Goal: Task Accomplishment & Management: Complete application form

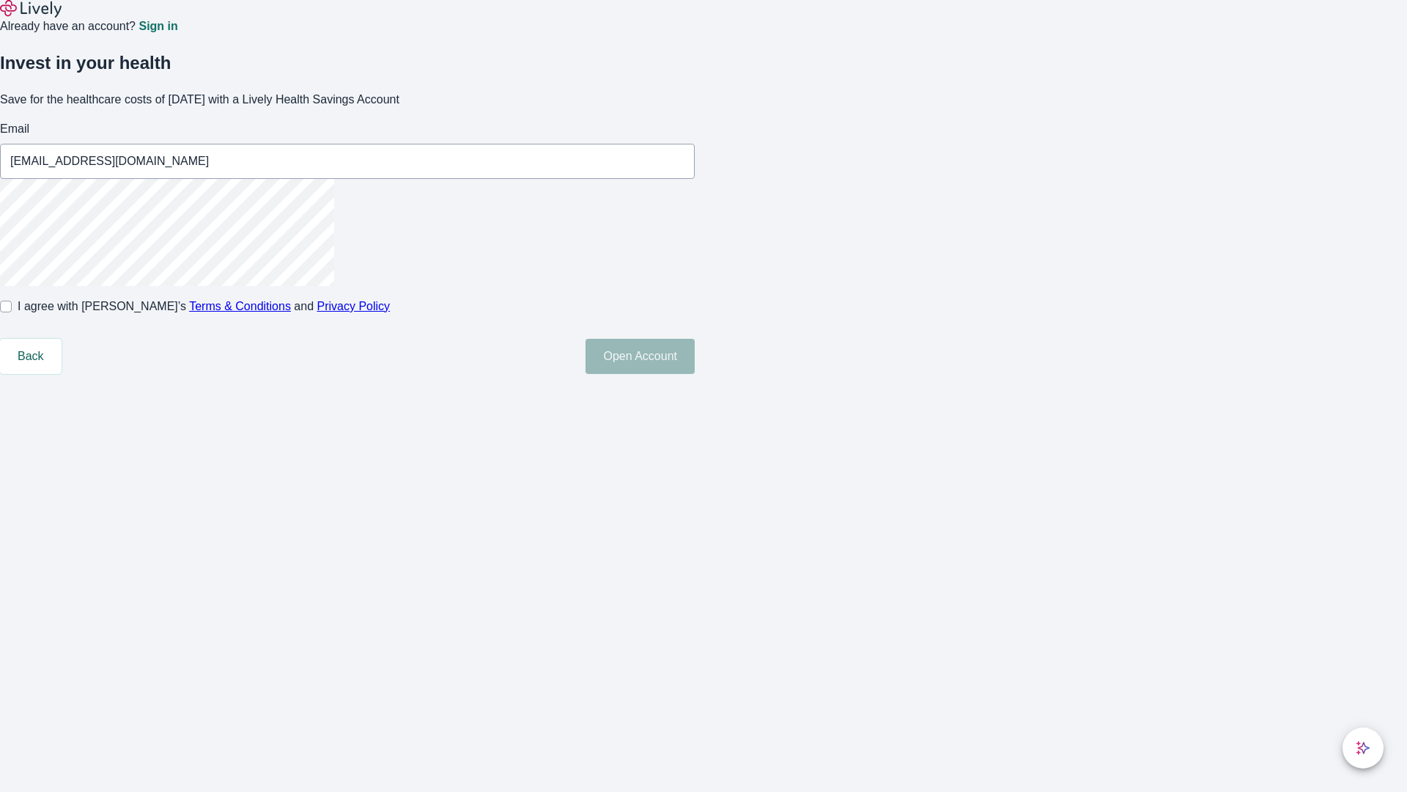
click at [12, 312] on input "I agree with Lively’s Terms & Conditions and Privacy Policy" at bounding box center [6, 307] width 12 height 12
checkbox input "true"
click at [695, 374] on button "Open Account" at bounding box center [640, 356] width 109 height 35
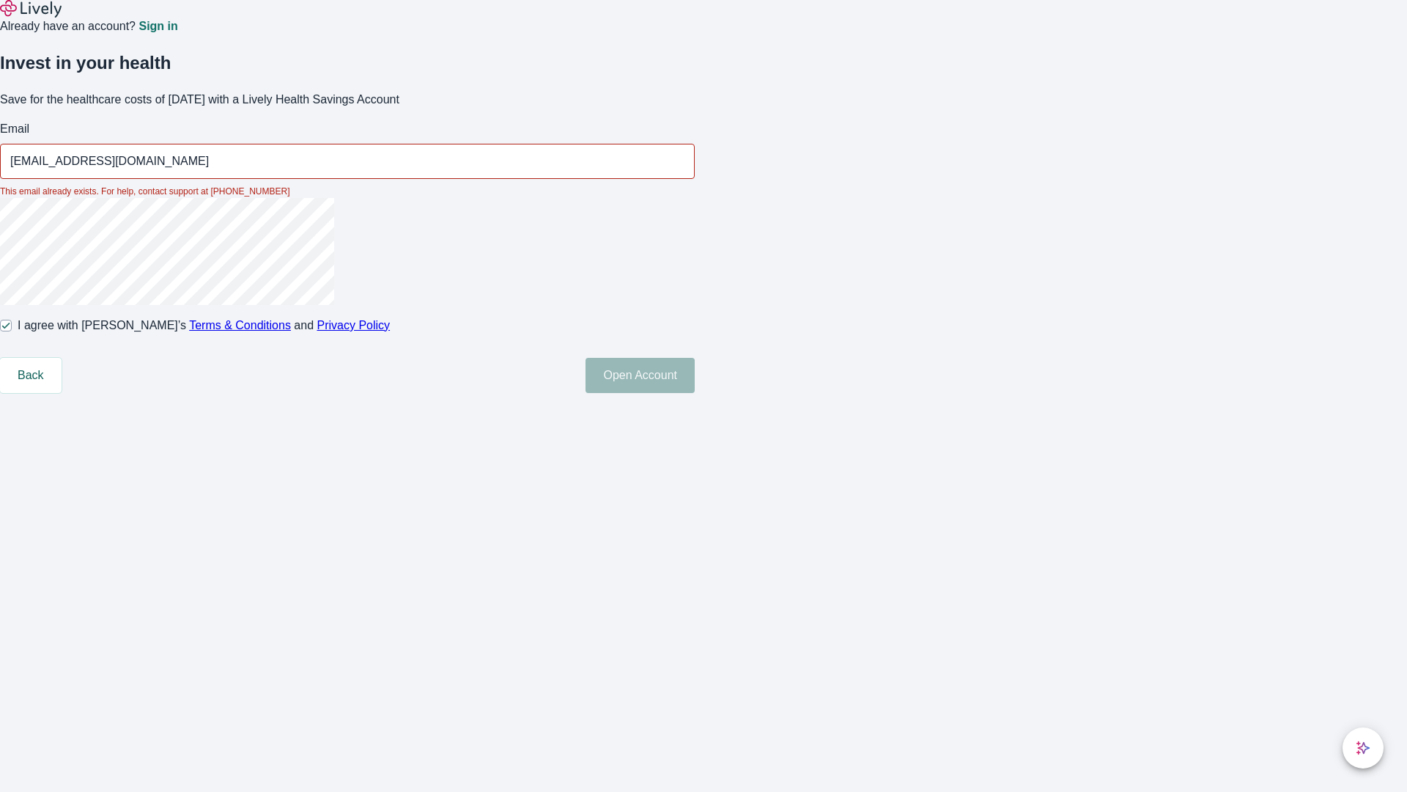
type input "Marcella_Thompson250817081212@yahoo.com"
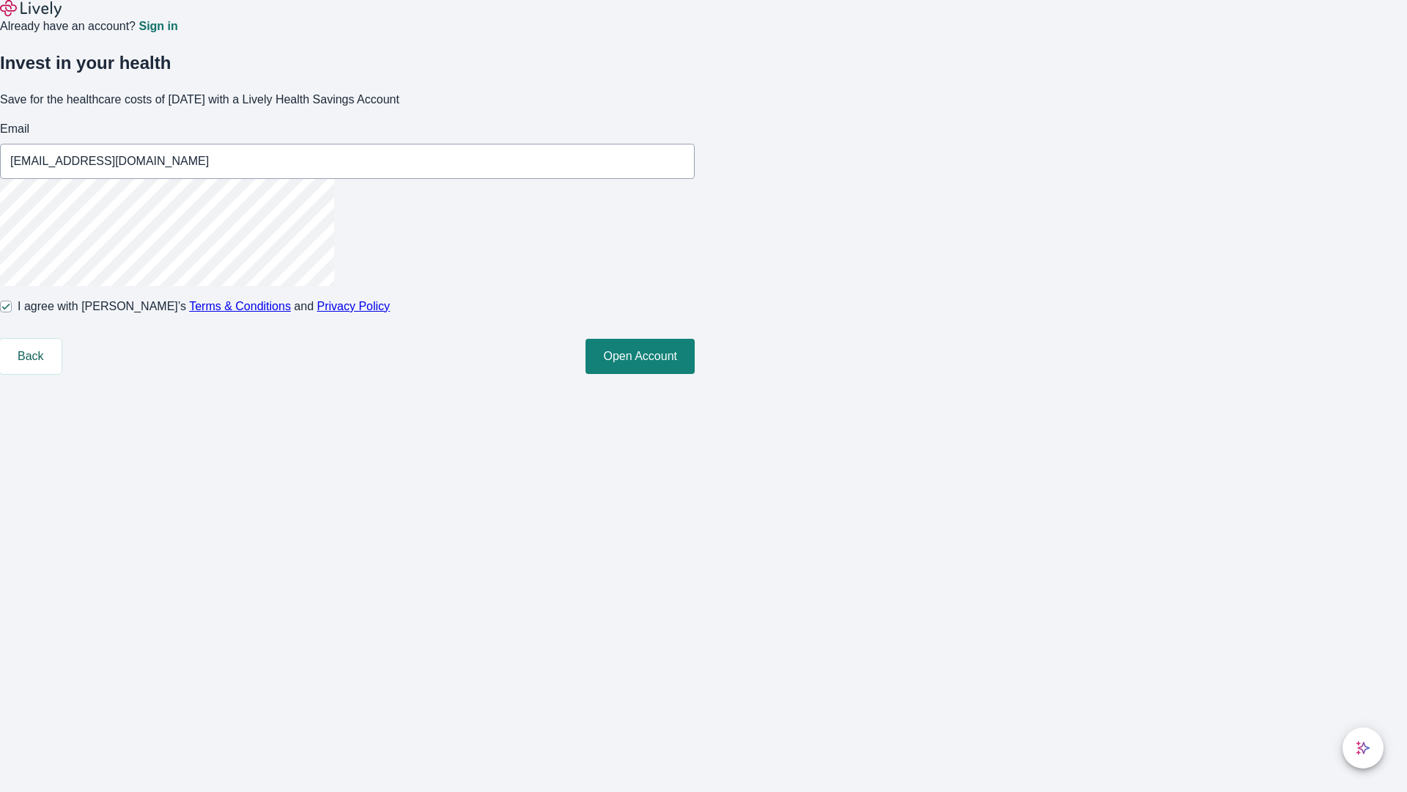
click at [12, 312] on input "I agree with Lively’s Terms & Conditions and Privacy Policy" at bounding box center [6, 307] width 12 height 12
checkbox input "false"
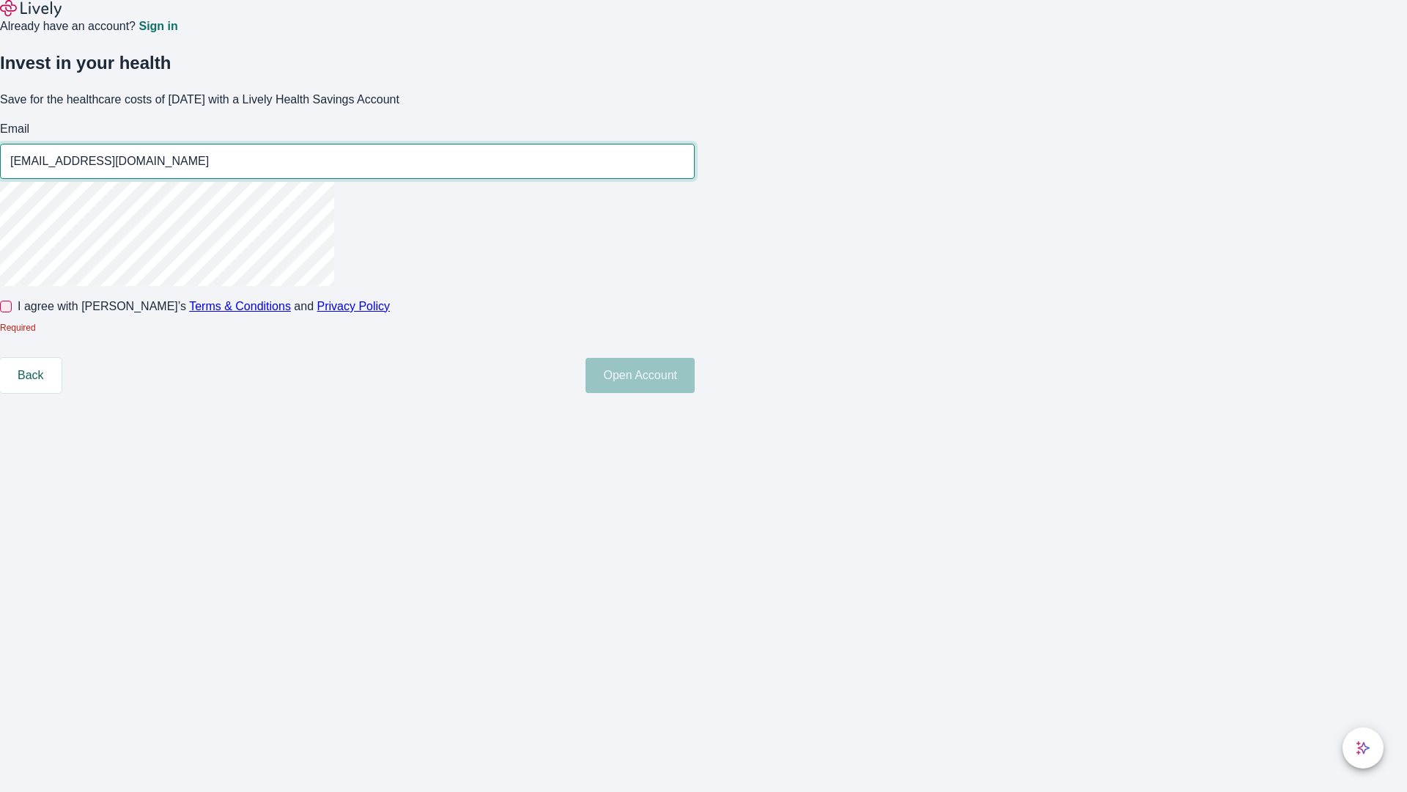
type input "Carey31250817081213@hotmail.com"
click at [12, 312] on input "I agree with Lively’s Terms & Conditions and Privacy Policy" at bounding box center [6, 307] width 12 height 12
checkbox input "true"
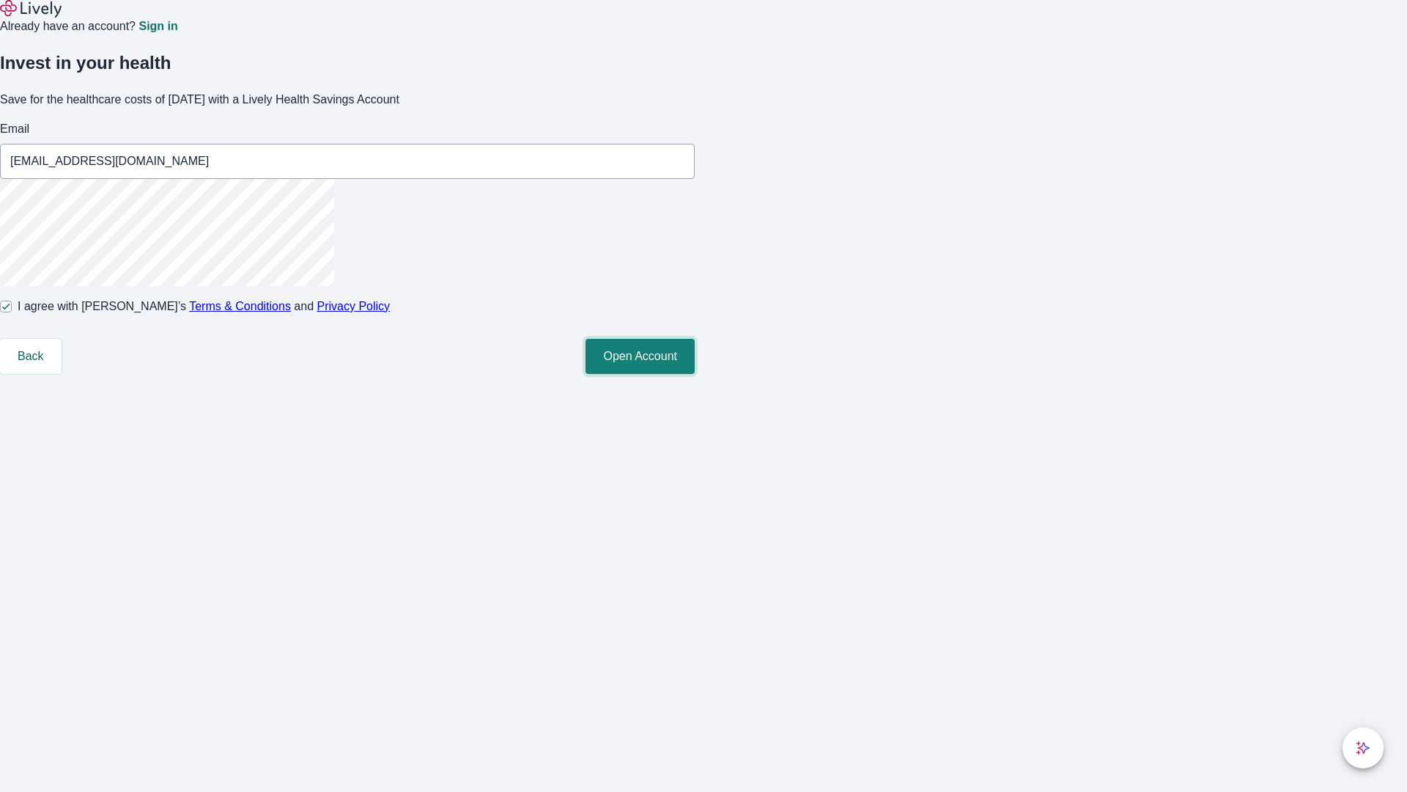
click at [695, 374] on button "Open Account" at bounding box center [640, 356] width 109 height 35
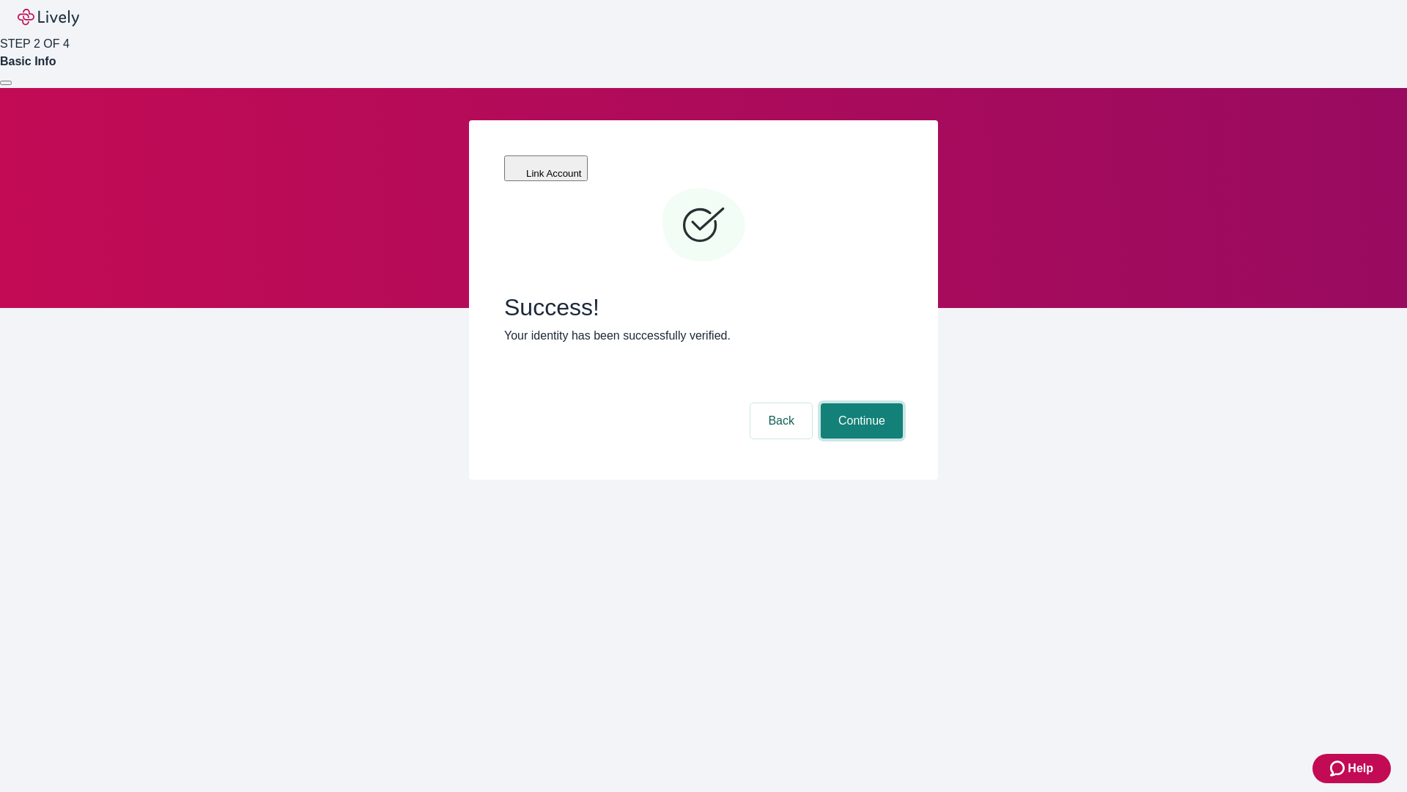
click at [860, 403] on button "Continue" at bounding box center [862, 420] width 82 height 35
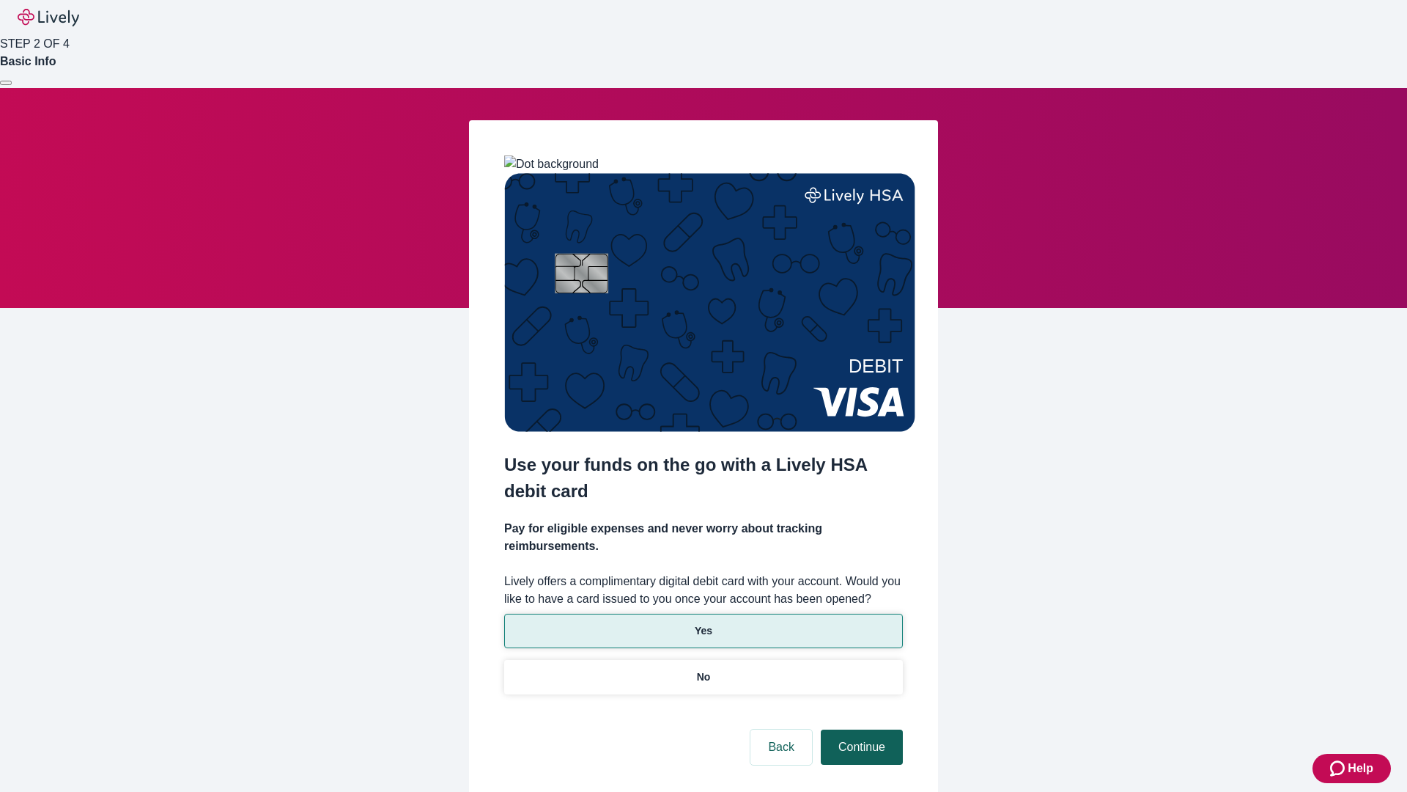
click at [703, 669] on p "No" at bounding box center [704, 676] width 14 height 15
click at [860, 729] on button "Continue" at bounding box center [862, 746] width 82 height 35
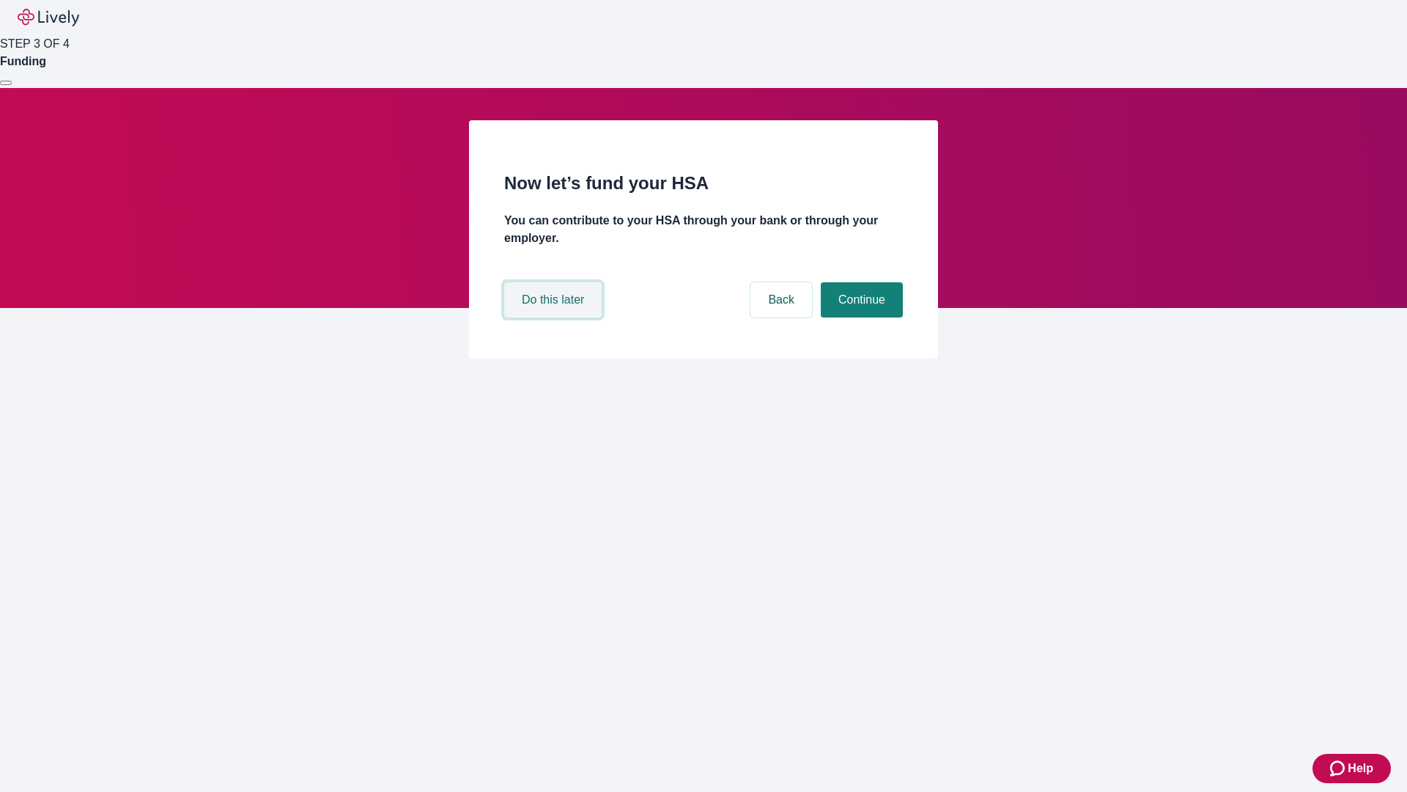
click at [555, 317] on button "Do this later" at bounding box center [552, 299] width 97 height 35
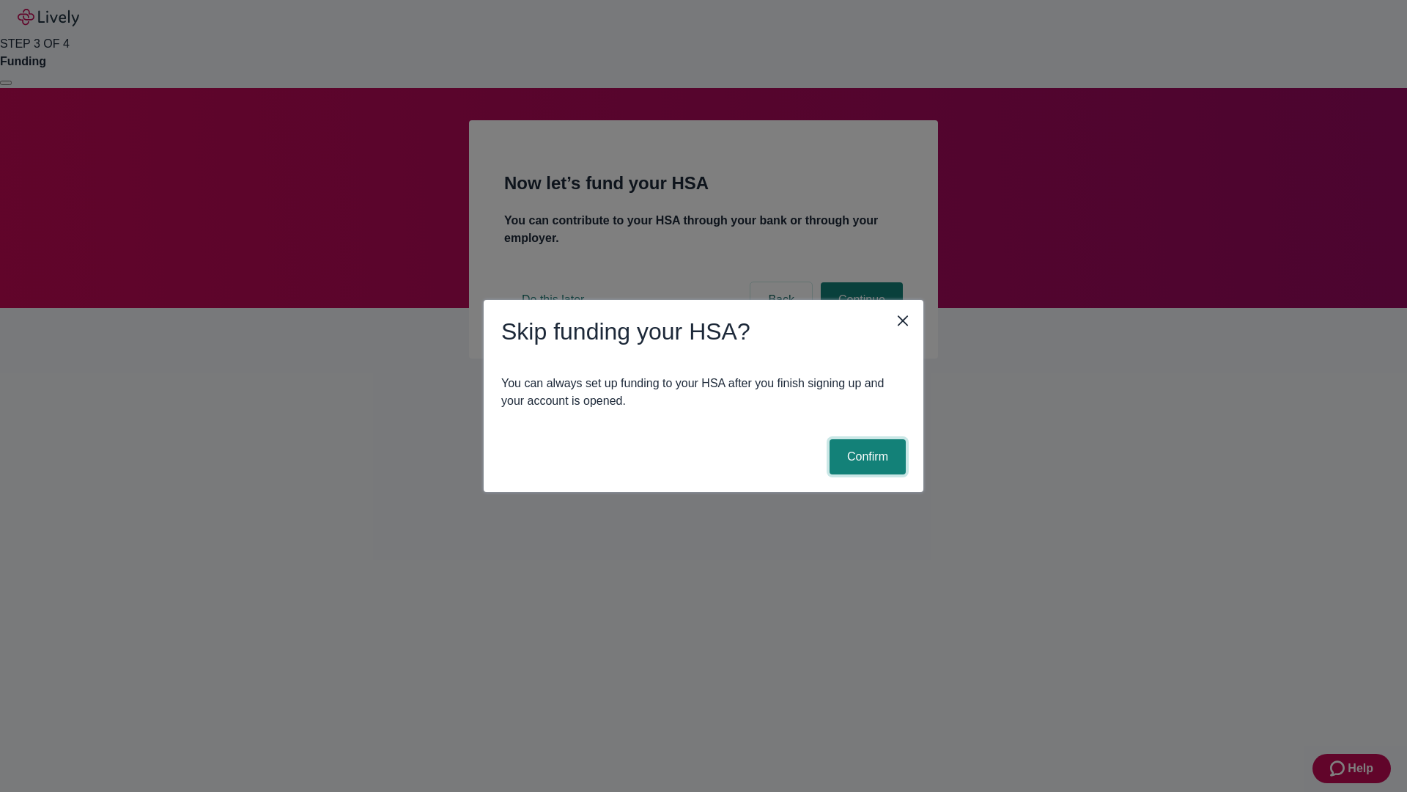
click at [866, 457] on button "Confirm" at bounding box center [868, 456] width 76 height 35
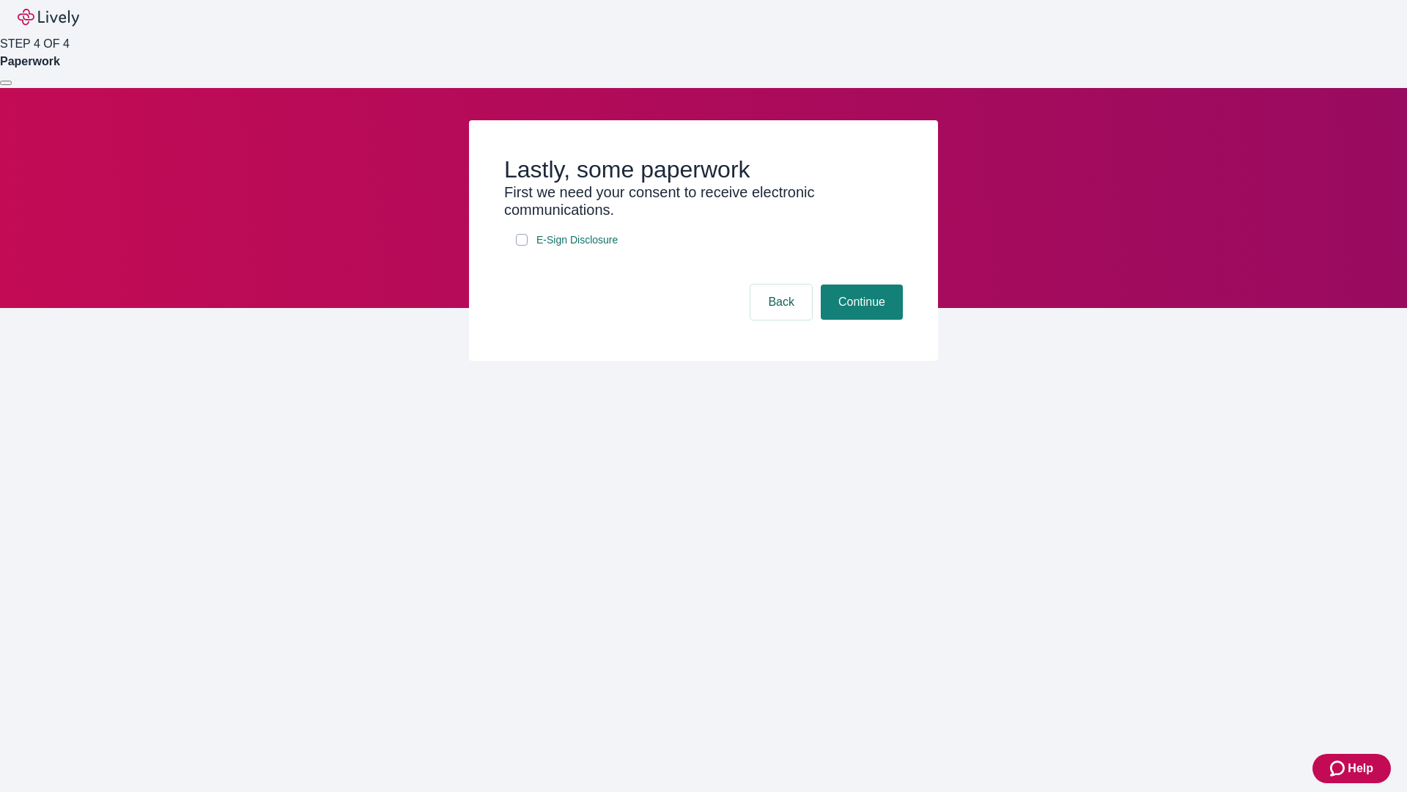
click at [522, 246] on input "E-Sign Disclosure" at bounding box center [522, 240] width 12 height 12
checkbox input "true"
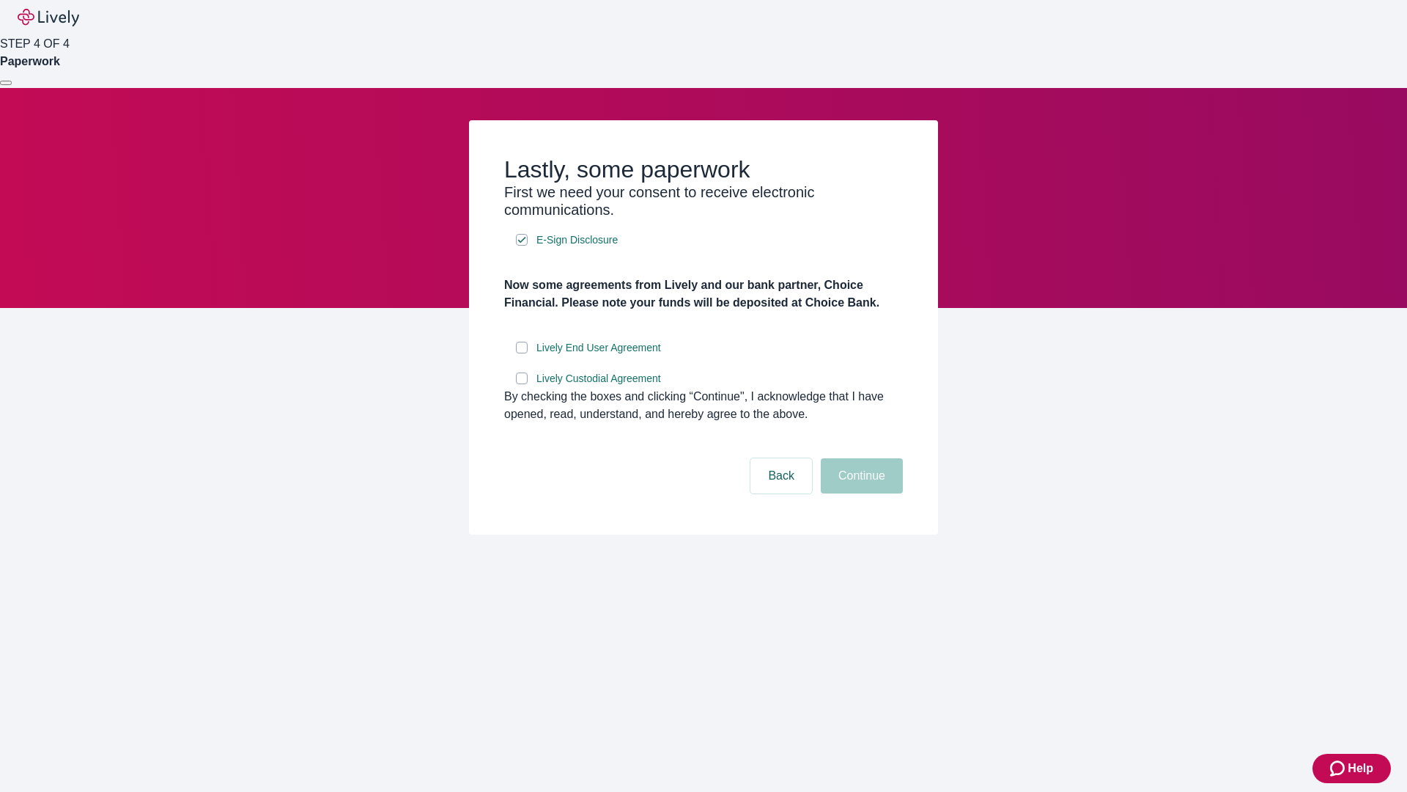
click at [522, 353] on input "Lively End User Agreement" at bounding box center [522, 348] width 12 height 12
checkbox input "true"
click at [522, 384] on input "Lively Custodial Agreement" at bounding box center [522, 378] width 12 height 12
checkbox input "true"
click at [860, 493] on button "Continue" at bounding box center [862, 475] width 82 height 35
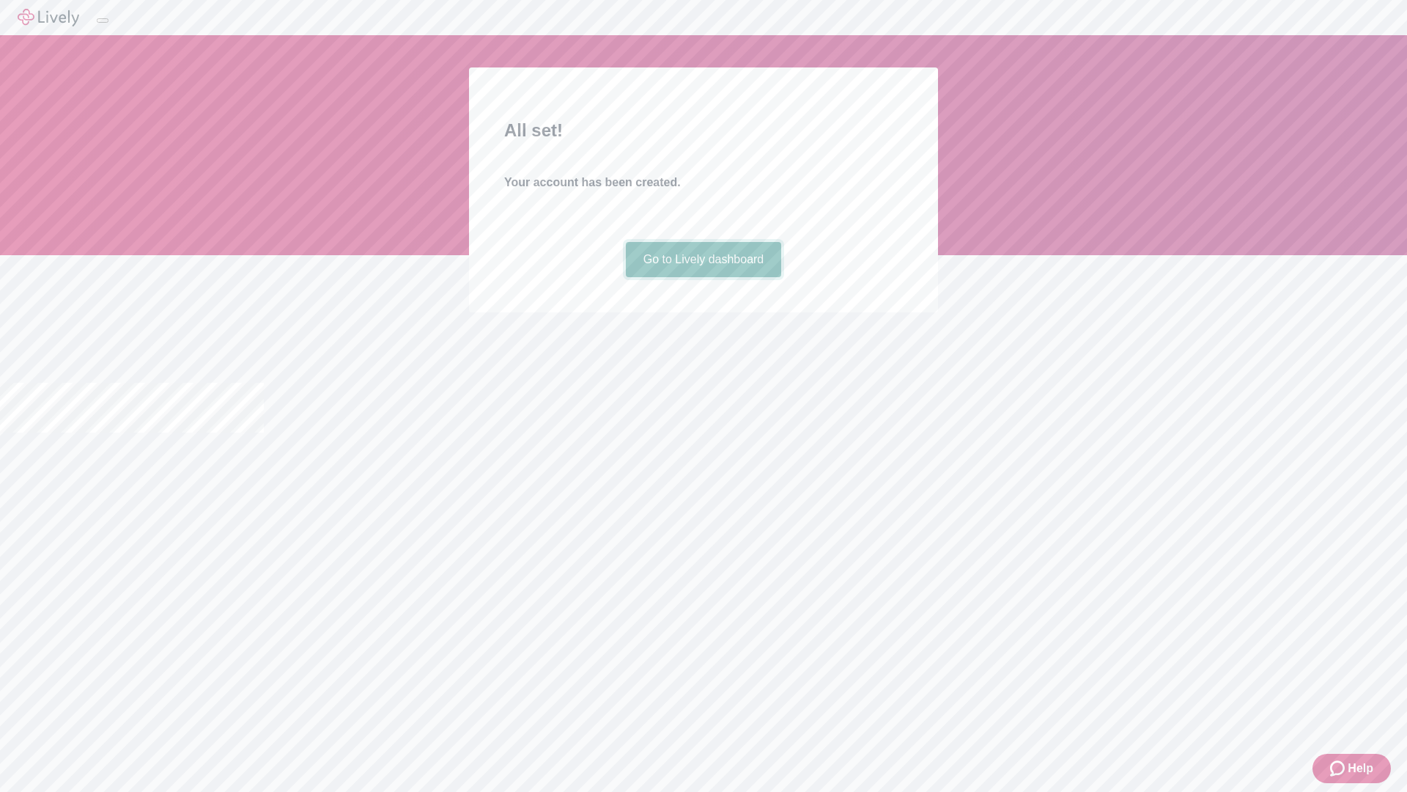
click at [703, 277] on link "Go to Lively dashboard" at bounding box center [704, 259] width 156 height 35
